Goal: Task Accomplishment & Management: Manage account settings

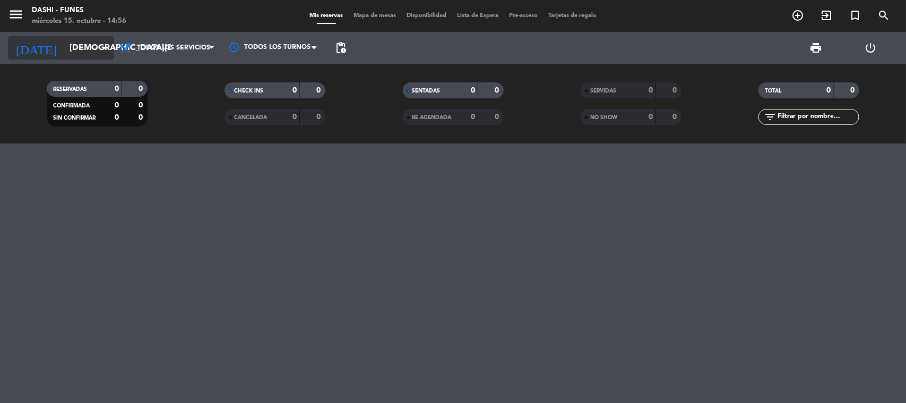
click at [94, 57] on input "[DEMOGRAPHIC_DATA][DATE]" at bounding box center [120, 48] width 112 height 21
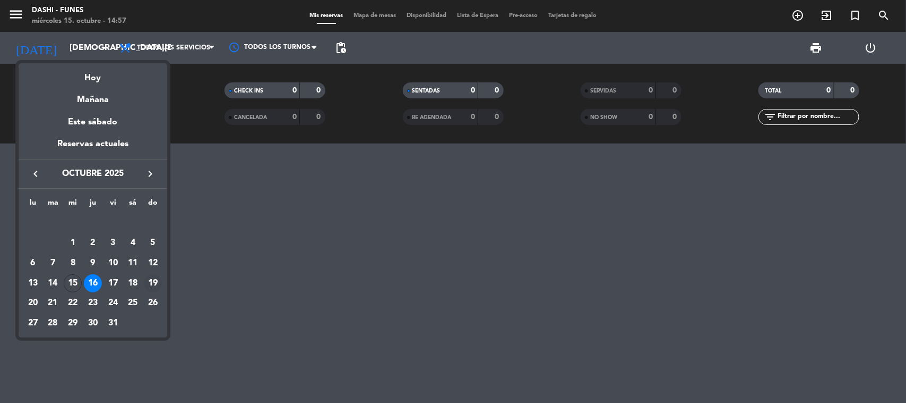
click at [155, 284] on div "19" at bounding box center [153, 283] width 18 height 18
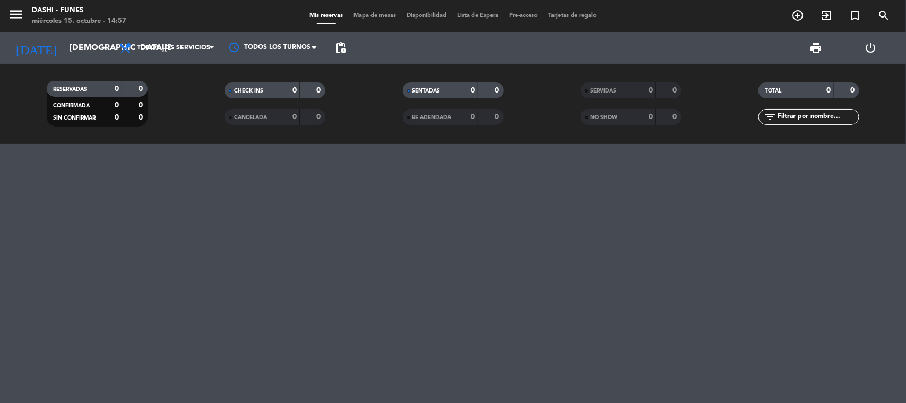
type input "[DATE]"
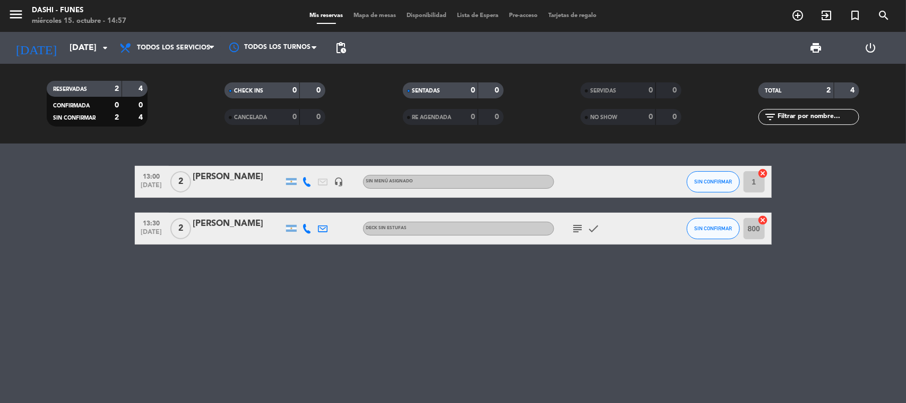
click at [575, 226] on icon "subject" at bounding box center [578, 228] width 13 height 13
click at [762, 172] on icon "cancel" at bounding box center [763, 173] width 11 height 11
click at [757, 181] on icon "border_all" at bounding box center [756, 181] width 13 height 13
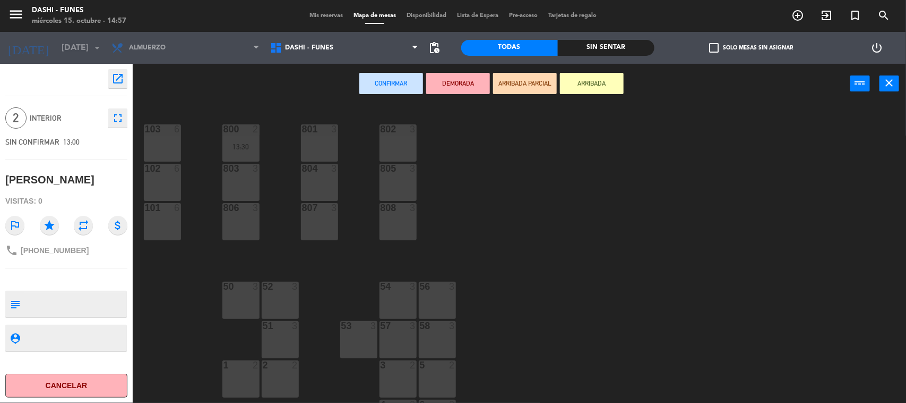
click at [402, 229] on div "808 3" at bounding box center [398, 221] width 37 height 37
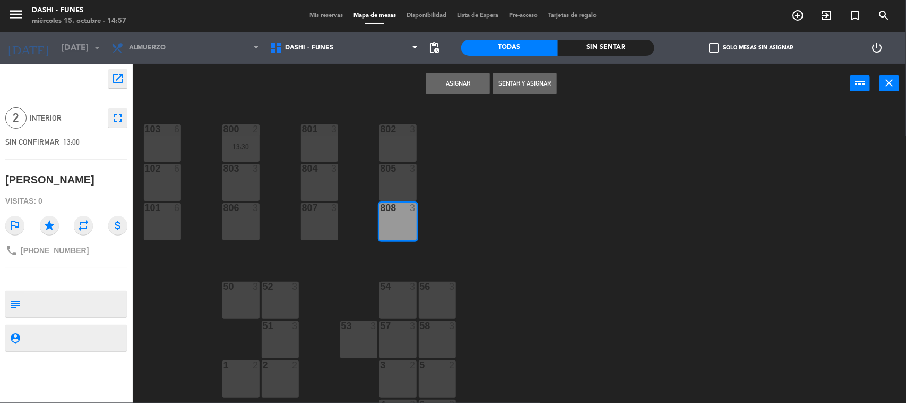
click at [461, 83] on button "Asignar" at bounding box center [458, 83] width 64 height 21
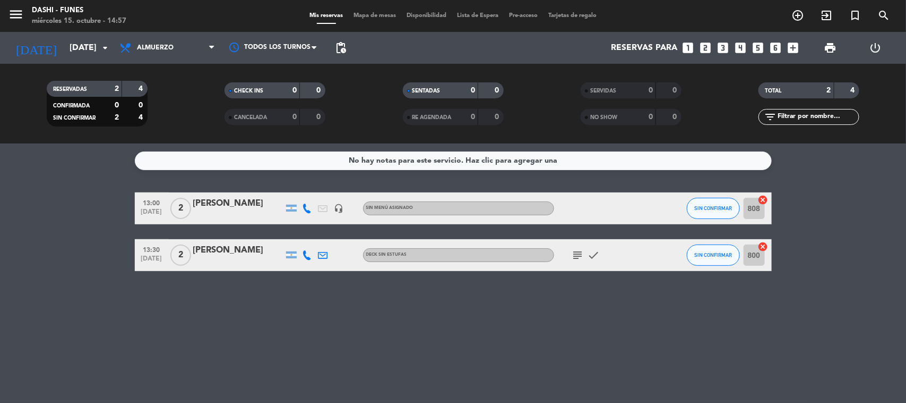
click at [157, 27] on div "menu Dashi - [PERSON_NAME] [DATE] 15. octubre - 14:57" at bounding box center [113, 16] width 227 height 25
click at [161, 43] on span "Almuerzo" at bounding box center [167, 47] width 106 height 23
click at [144, 107] on div "menu Dashi - [PERSON_NAME] [DATE] 15. octubre - 14:57 Mis reservas Mapa de mesa…" at bounding box center [453, 71] width 906 height 143
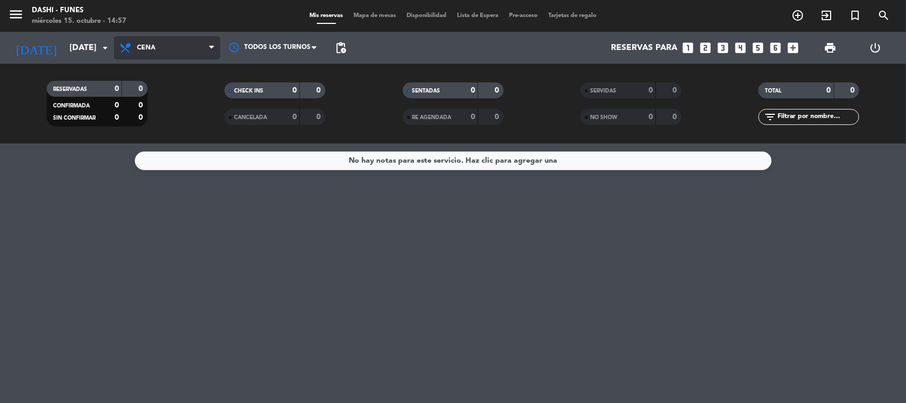
click at [159, 55] on span "Cena" at bounding box center [167, 47] width 106 height 23
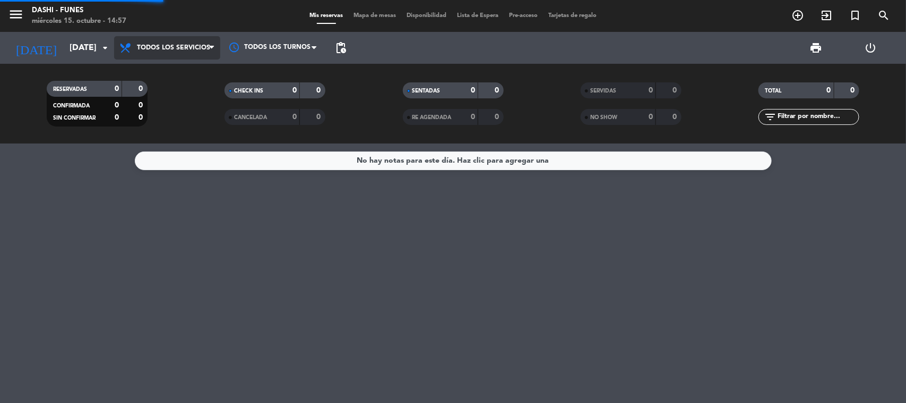
click at [162, 74] on div "menu Dashi - [PERSON_NAME] [DATE] 15. octubre - 14:57 Mis reservas Mapa de mesa…" at bounding box center [453, 71] width 906 height 143
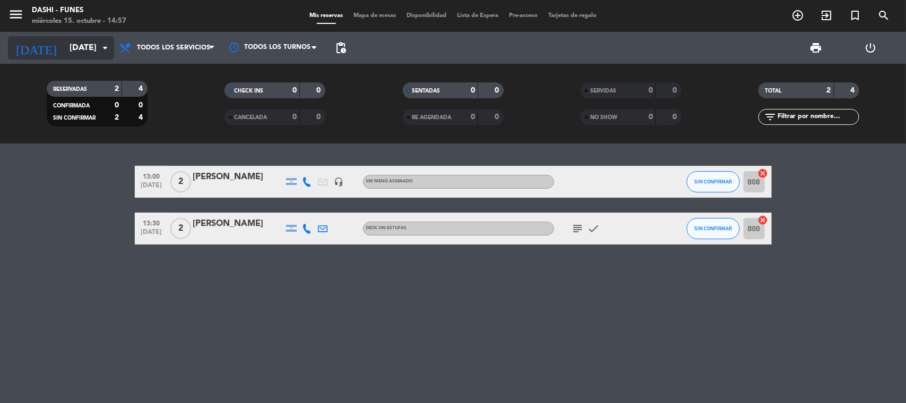
click at [104, 57] on input "[DATE]" at bounding box center [120, 48] width 112 height 21
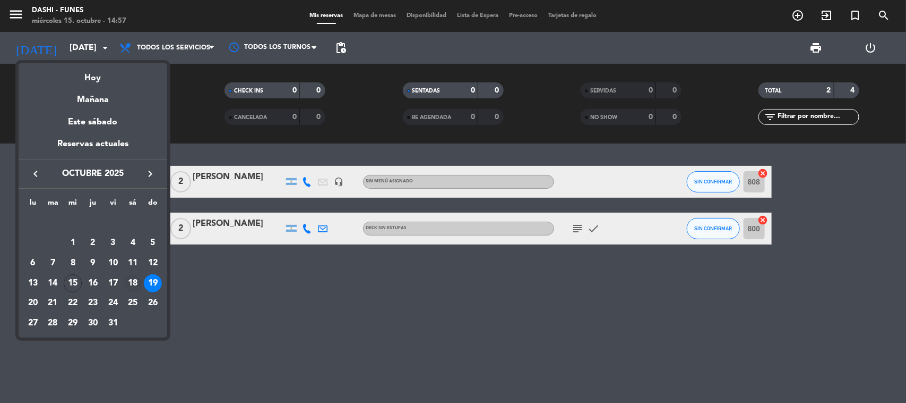
click at [133, 281] on div "18" at bounding box center [133, 283] width 18 height 18
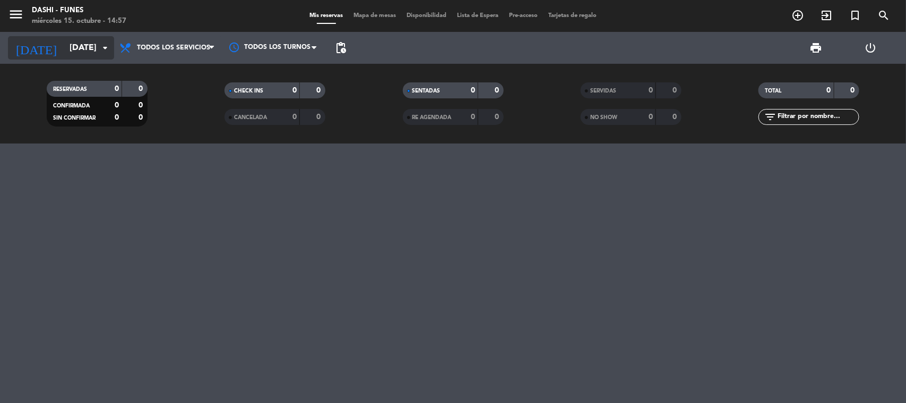
click at [64, 52] on input "[DATE]" at bounding box center [120, 48] width 112 height 21
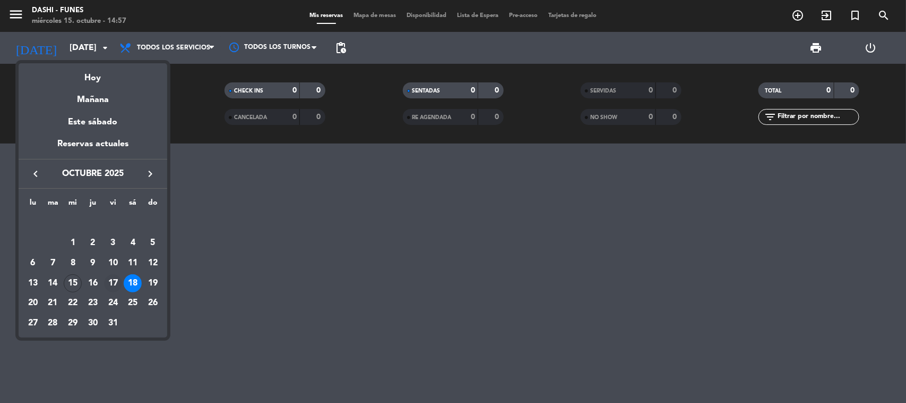
click at [110, 279] on div "17" at bounding box center [113, 283] width 18 height 18
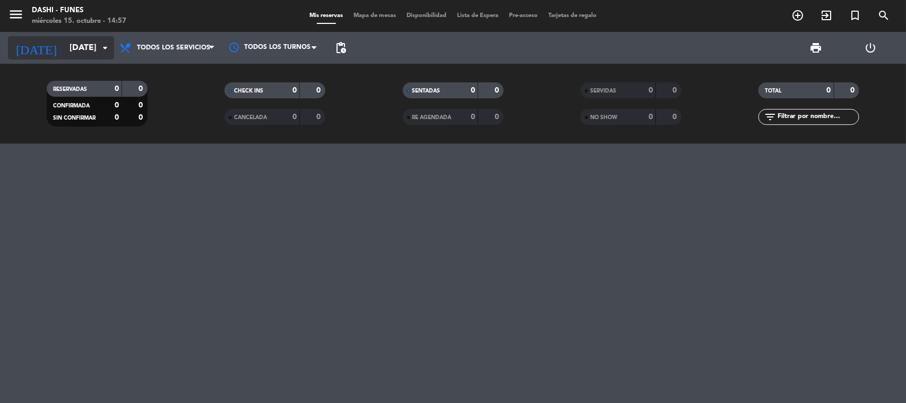
click at [78, 54] on input "[DATE]" at bounding box center [120, 48] width 112 height 21
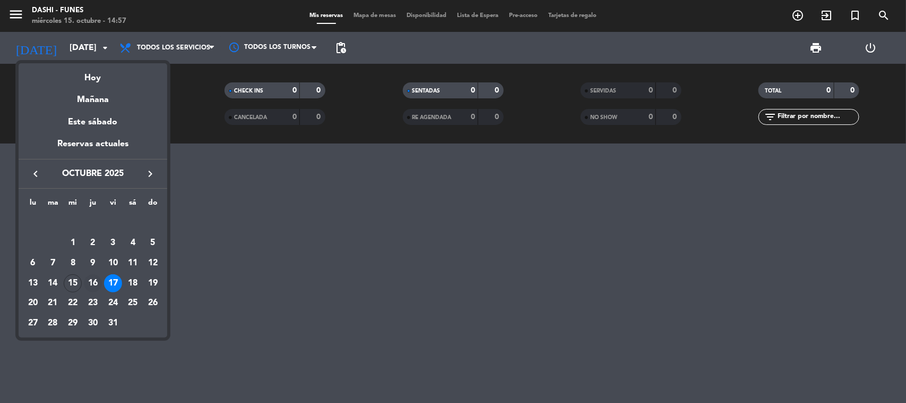
click at [95, 277] on div "16" at bounding box center [93, 283] width 18 height 18
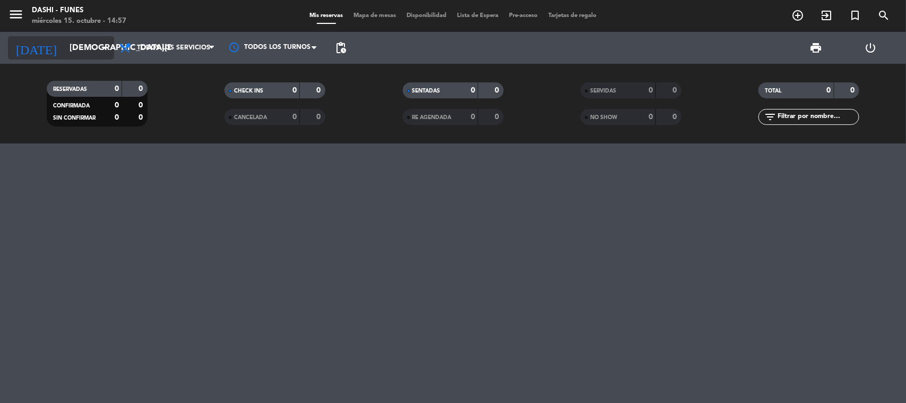
click at [97, 40] on input "[DEMOGRAPHIC_DATA][DATE]" at bounding box center [120, 48] width 112 height 21
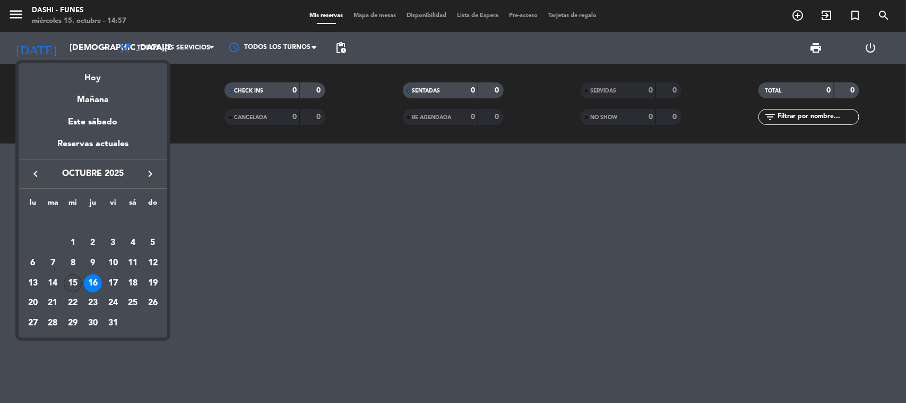
click at [72, 279] on div "15" at bounding box center [73, 283] width 18 height 18
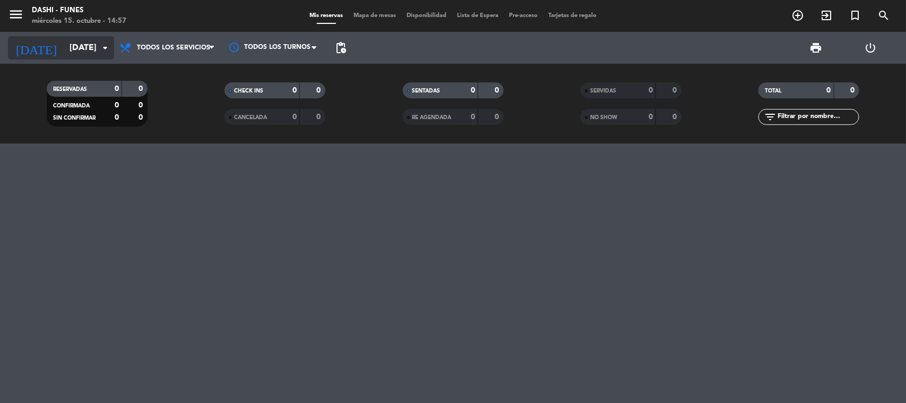
click at [95, 50] on input "[DATE]" at bounding box center [120, 48] width 112 height 21
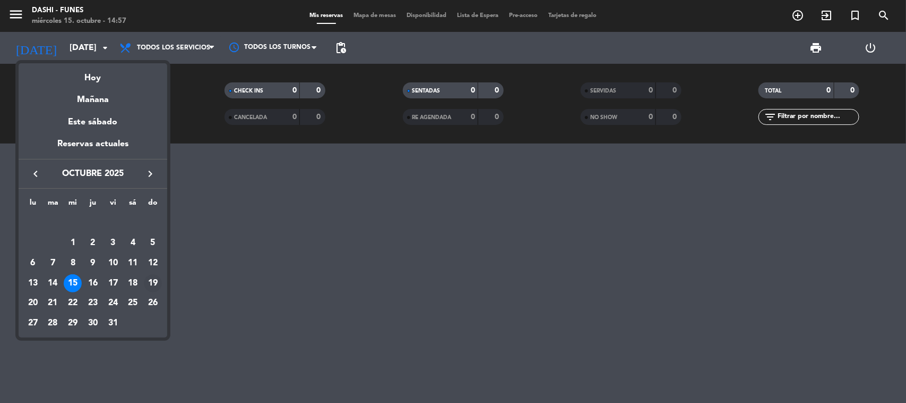
click at [150, 280] on div "19" at bounding box center [153, 283] width 18 height 18
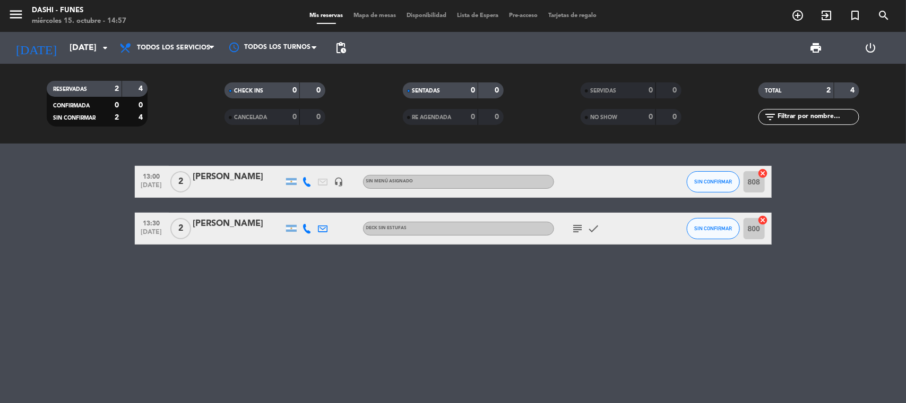
click at [577, 229] on icon "subject" at bounding box center [578, 228] width 13 height 13
click at [87, 45] on input "[DATE]" at bounding box center [120, 48] width 112 height 21
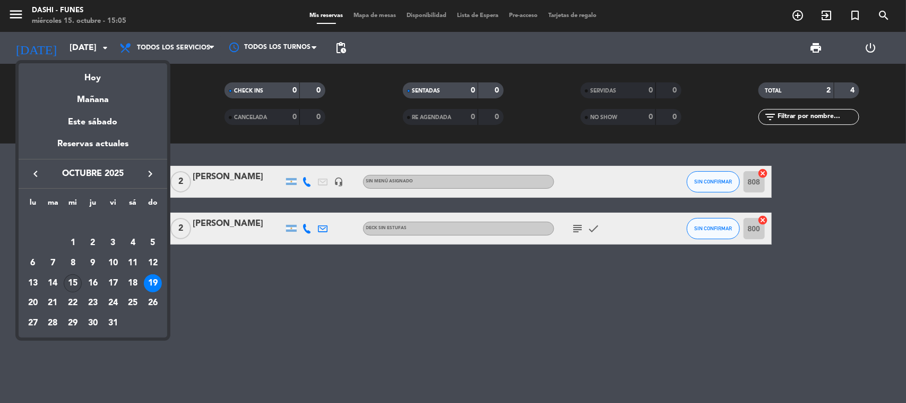
click at [78, 284] on div "15" at bounding box center [73, 283] width 18 height 18
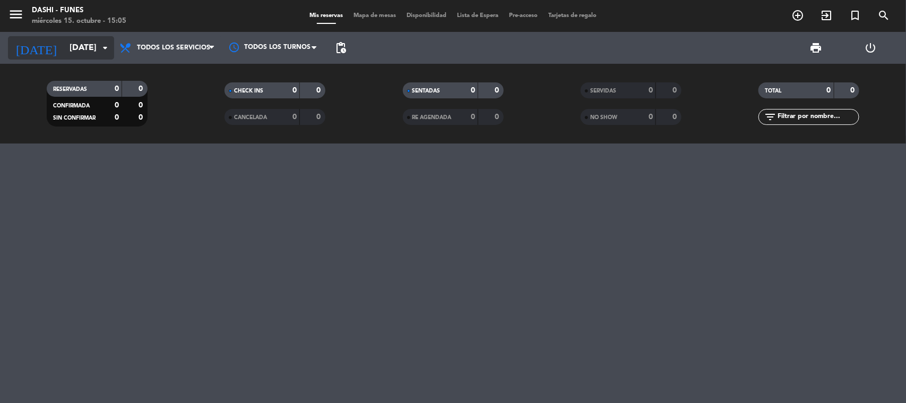
click at [93, 44] on input "[DATE]" at bounding box center [120, 48] width 112 height 21
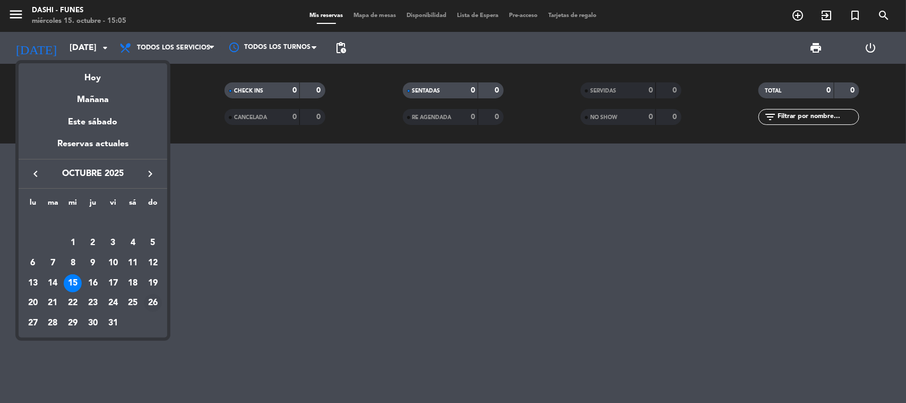
click at [151, 297] on div "26" at bounding box center [153, 303] width 18 height 18
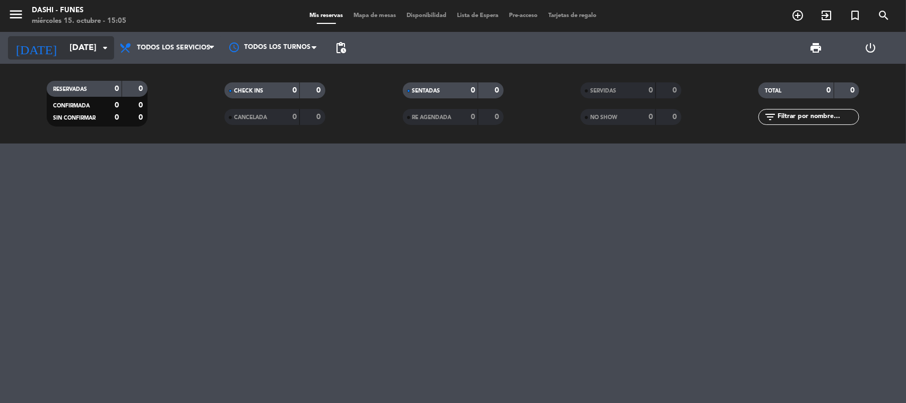
click at [64, 48] on input "[DATE]" at bounding box center [120, 48] width 112 height 21
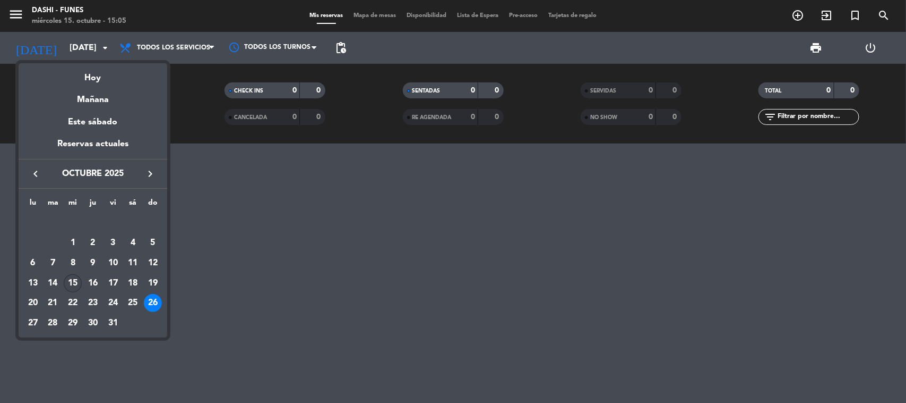
click at [69, 280] on div "15" at bounding box center [73, 283] width 18 height 18
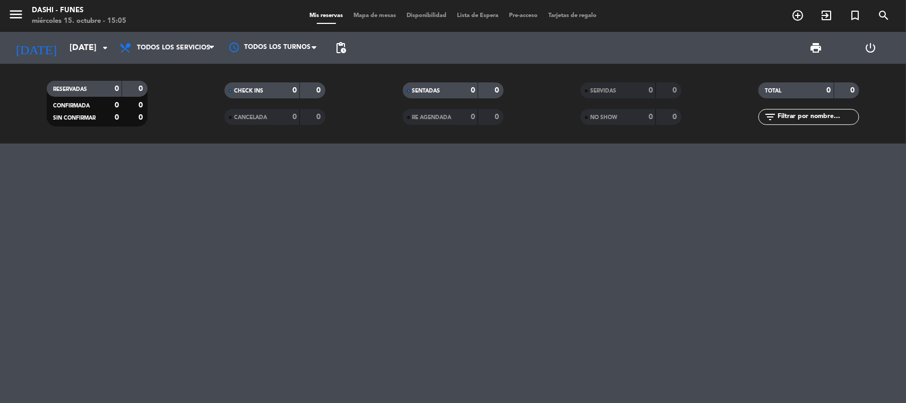
type input "[DATE]"
